Goal: Transaction & Acquisition: Purchase product/service

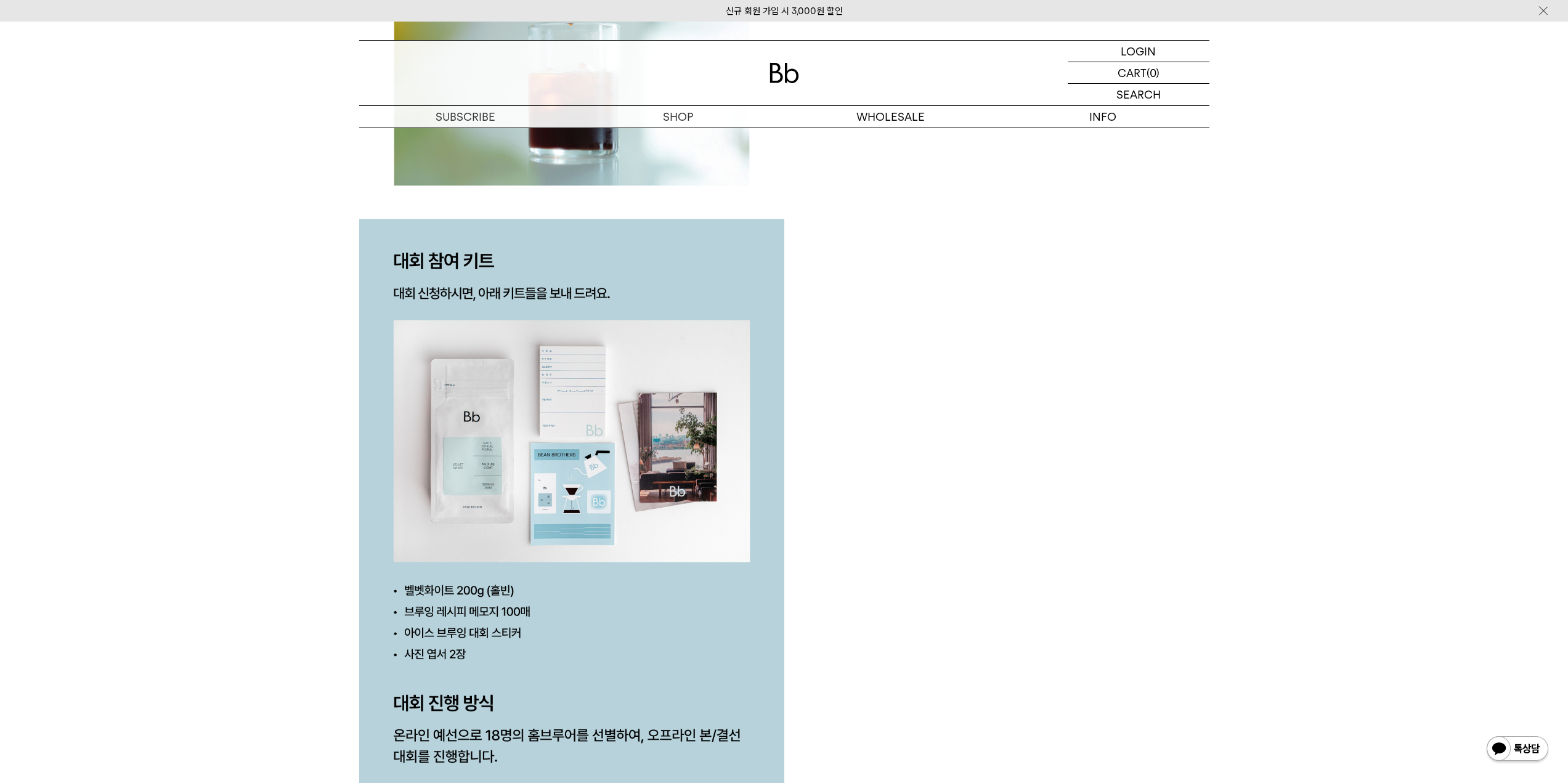
scroll to position [1541, 0]
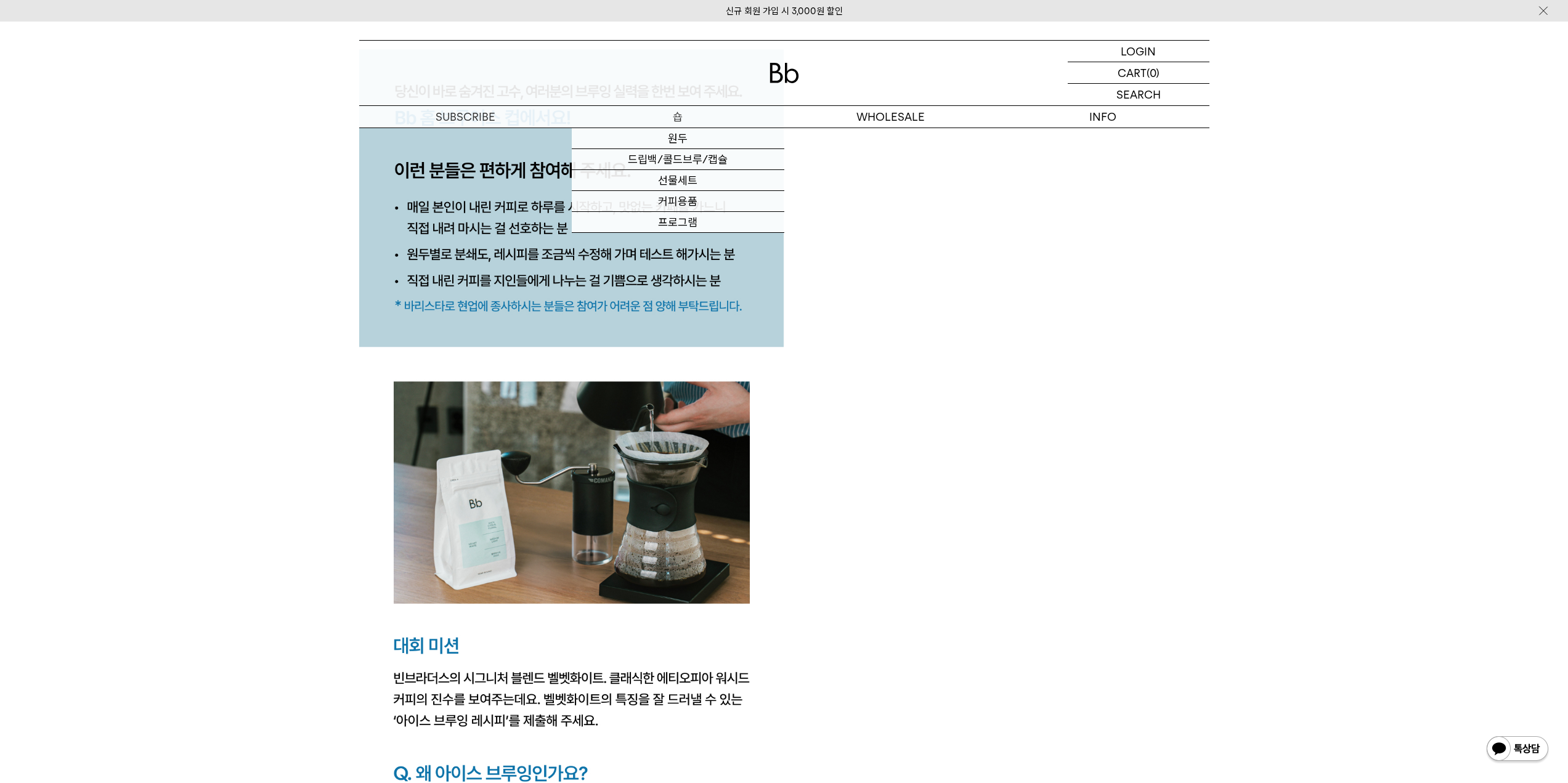
drag, startPoint x: 670, startPoint y: 120, endPoint x: 675, endPoint y: 124, distance: 6.4
click at [670, 120] on p "숍" at bounding box center [678, 117] width 212 height 21
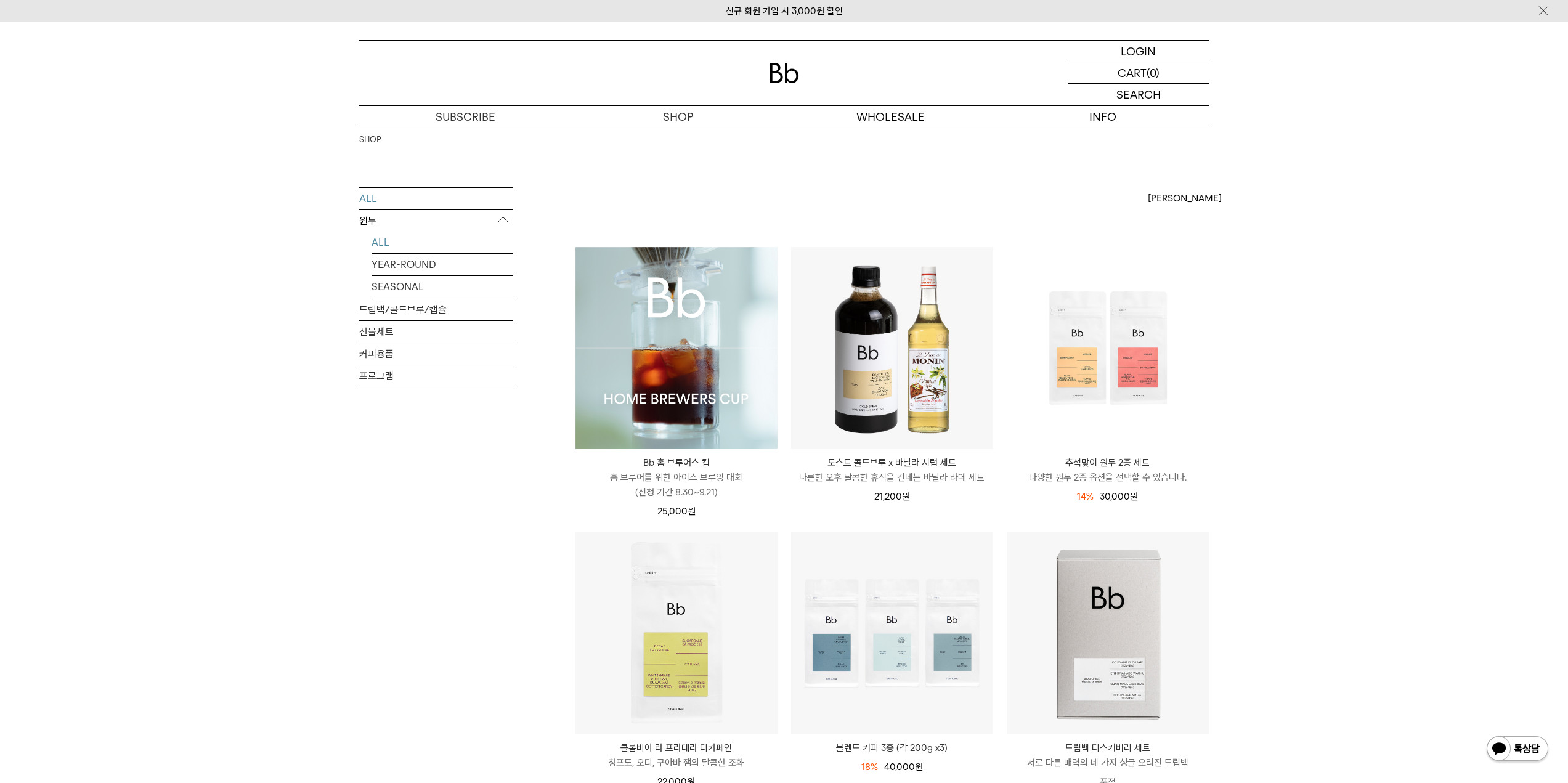
click at [408, 240] on link "ALL" at bounding box center [442, 242] width 142 height 21
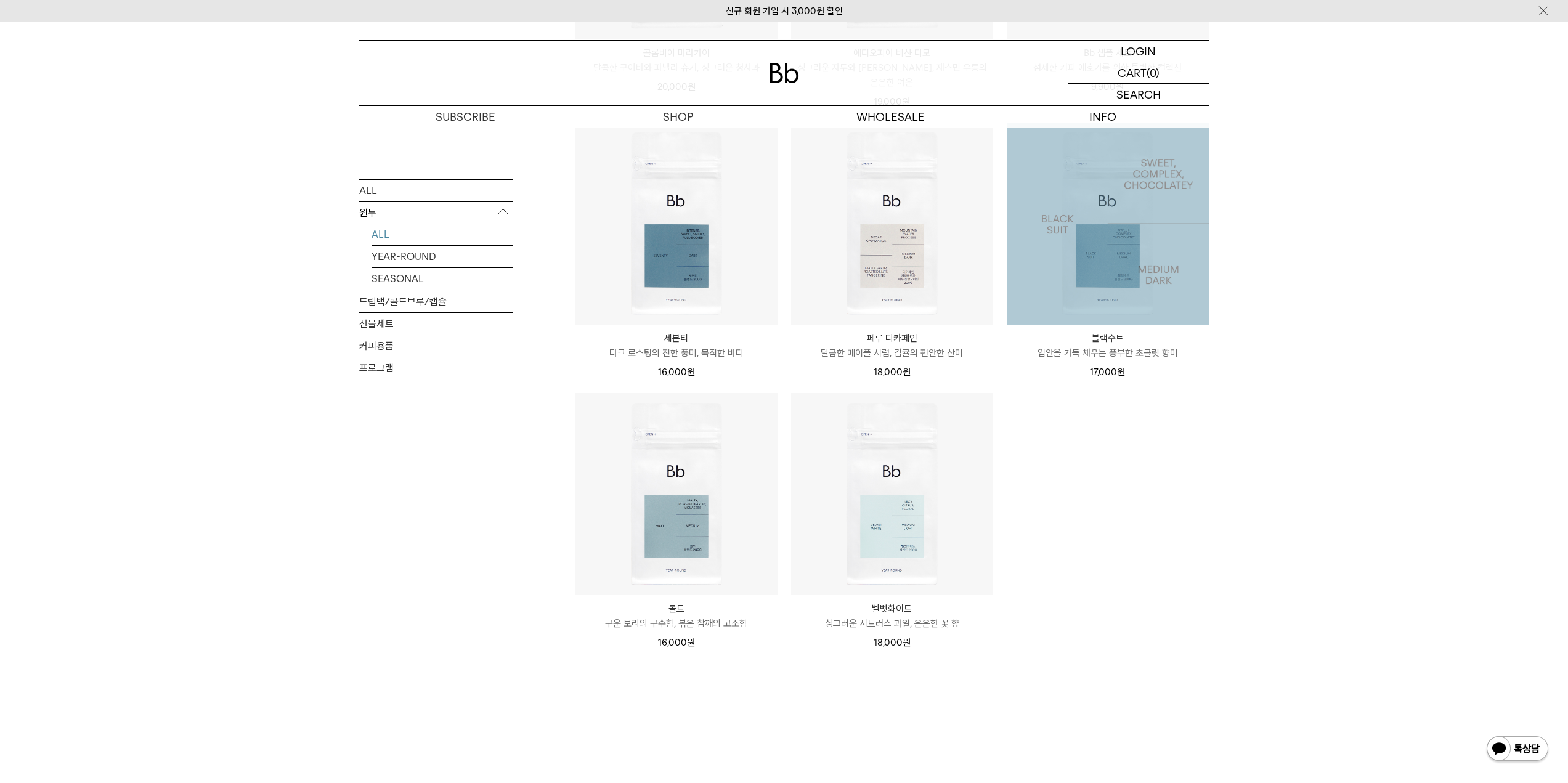
scroll to position [1048, 0]
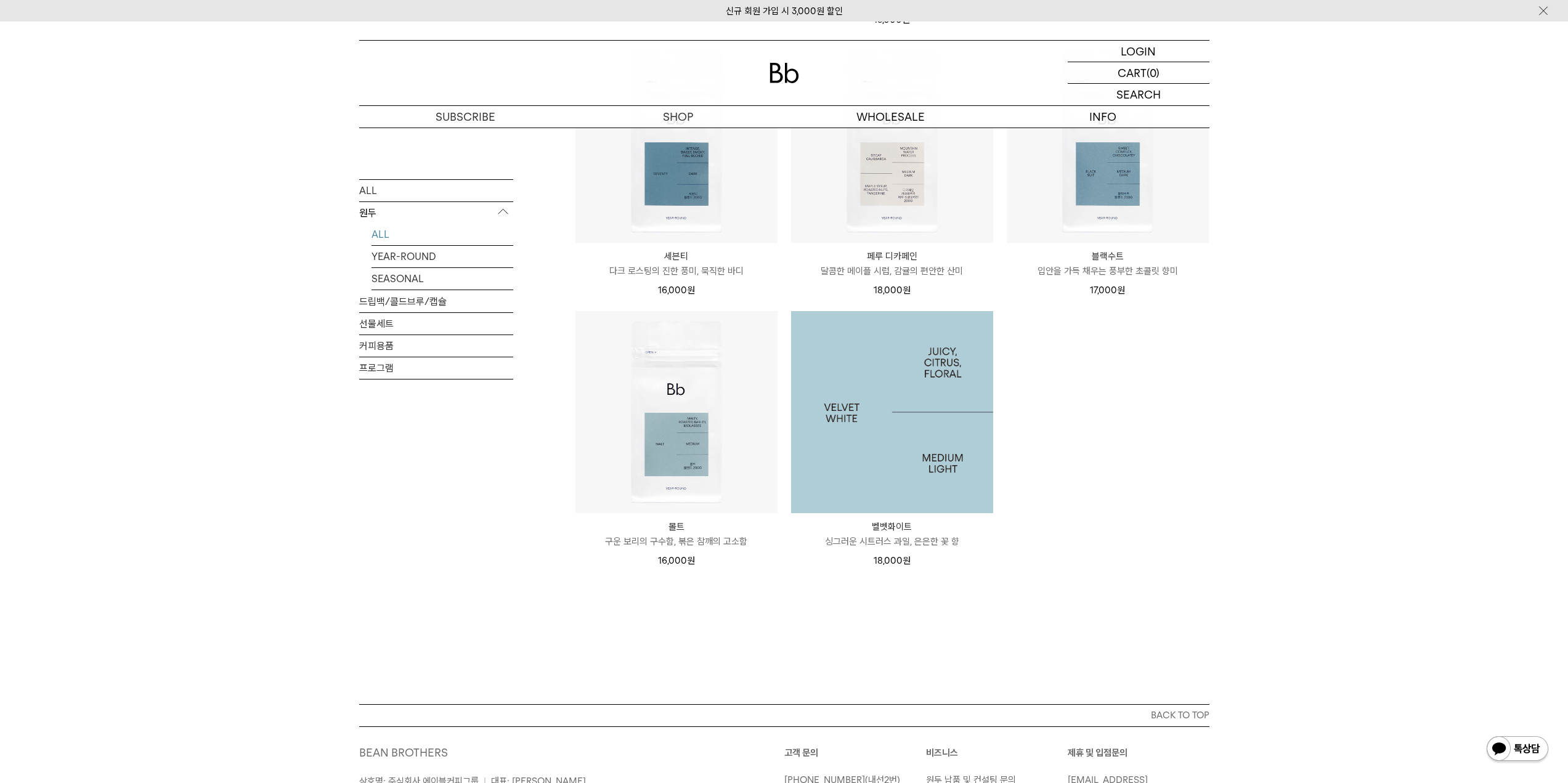
click at [887, 395] on img at bounding box center [893, 413] width 202 height 202
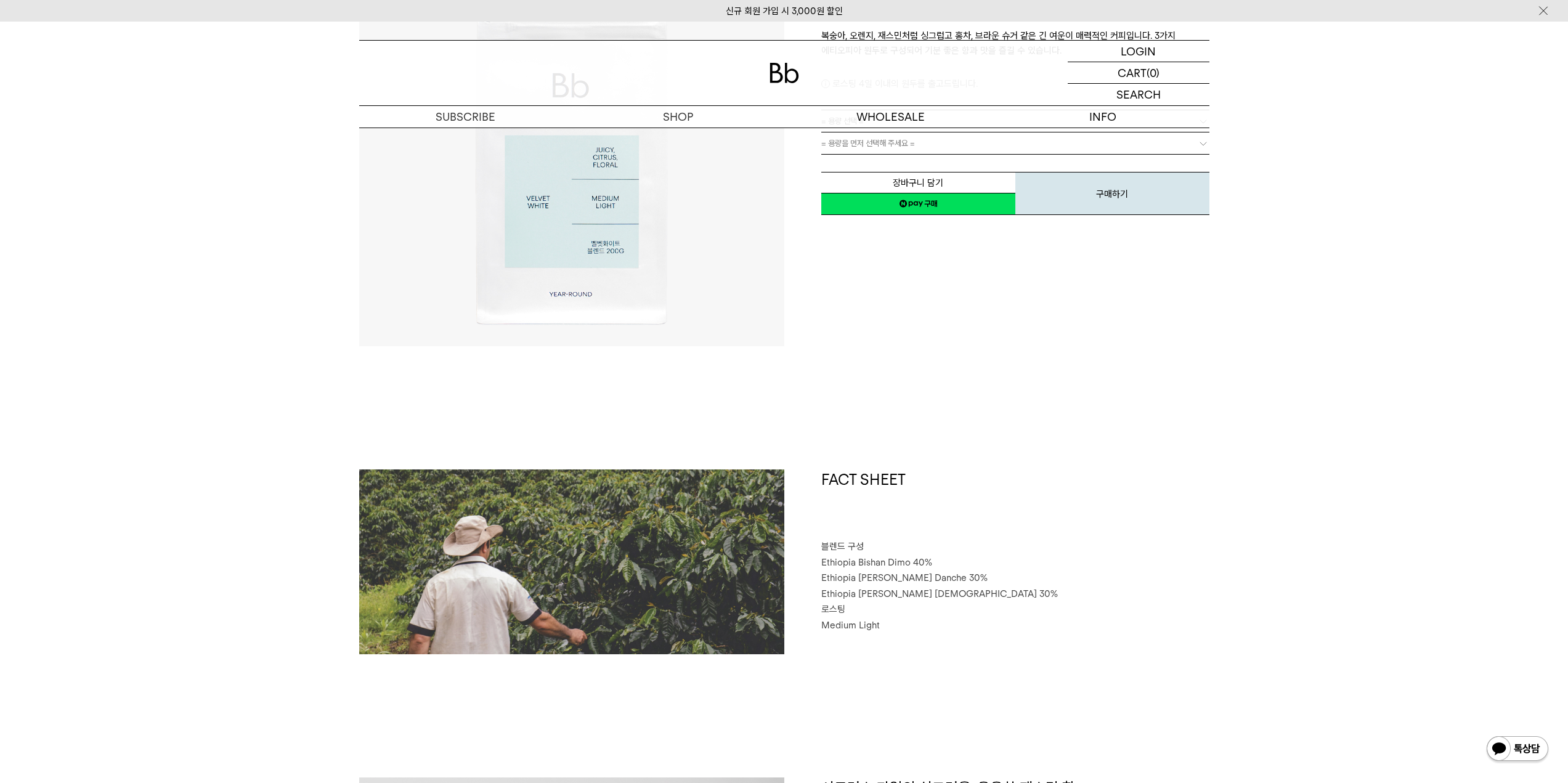
scroll to position [308, 0]
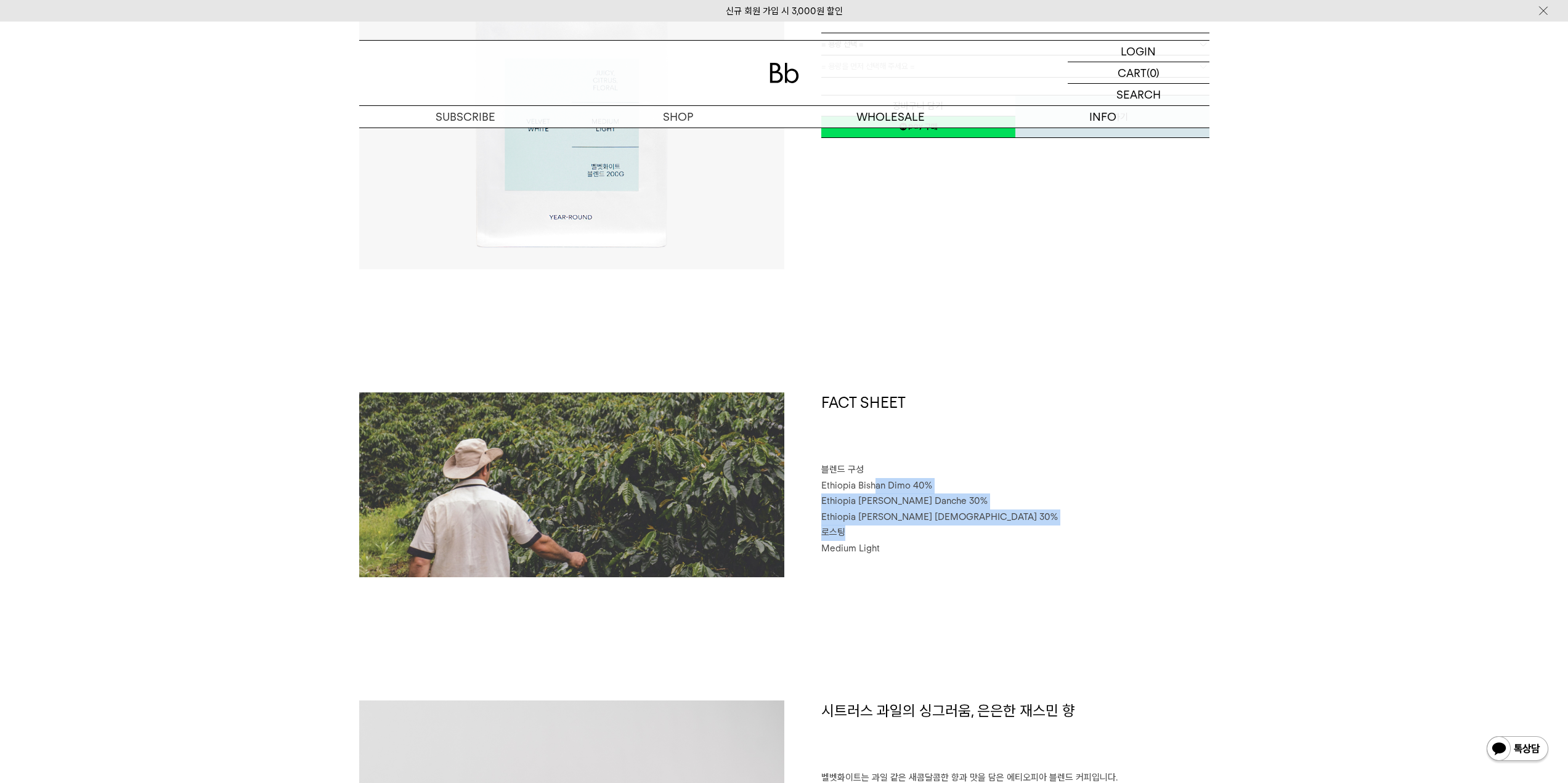
drag, startPoint x: 1009, startPoint y: 525, endPoint x: 889, endPoint y: 492, distance: 124.5
click at [876, 488] on div "FACT SHEET 블렌드 구성 Ethiopia Bishan Dimo 40% Ethiopia Habtamu Yirgacheffe Danche …" at bounding box center [997, 484] width 425 height 185
click at [1049, 529] on p "로스팅" at bounding box center [1015, 533] width 388 height 16
click at [917, 543] on p "Medium Light" at bounding box center [1015, 549] width 388 height 16
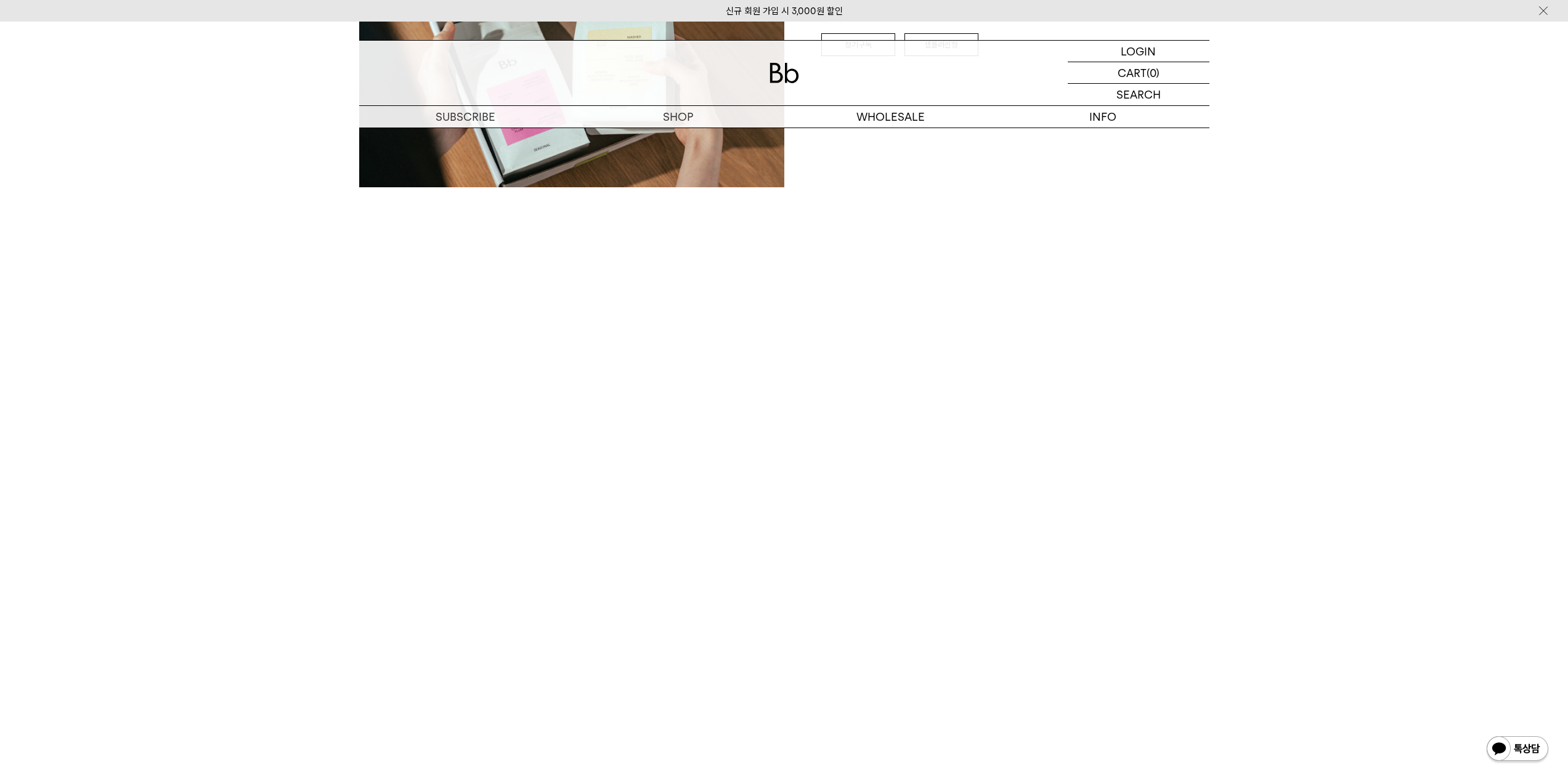
scroll to position [2650, 0]
